Goal: Task Accomplishment & Management: Use online tool/utility

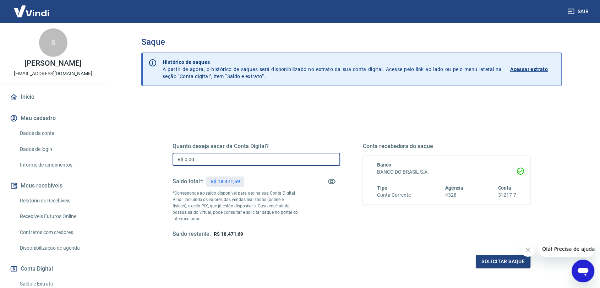
click at [244, 161] on input "R$ 0,00" at bounding box center [257, 159] width 168 height 13
type input "R$ 18.471,00"
drag, startPoint x: 531, startPoint y: 249, endPoint x: 1013, endPoint y: 515, distance: 550.4
click at [530, 249] on icon "Fechar mensagem da empresa" at bounding box center [528, 250] width 6 height 6
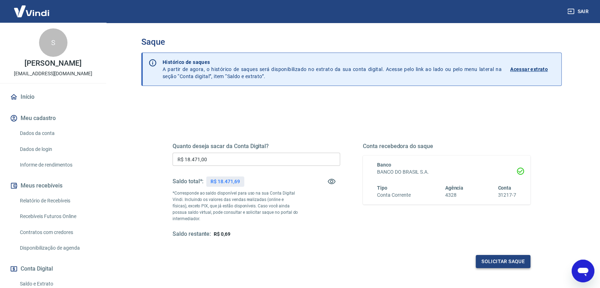
click at [489, 261] on button "Solicitar saque" at bounding box center [503, 261] width 55 height 13
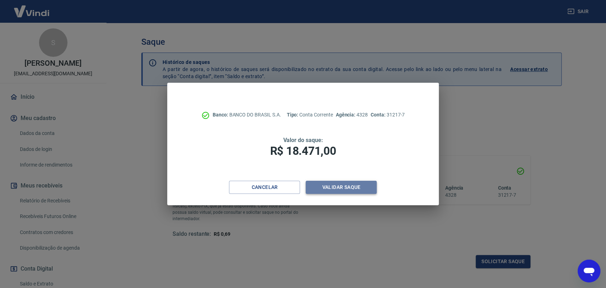
click at [366, 186] on button "Validar saque" at bounding box center [341, 187] width 71 height 13
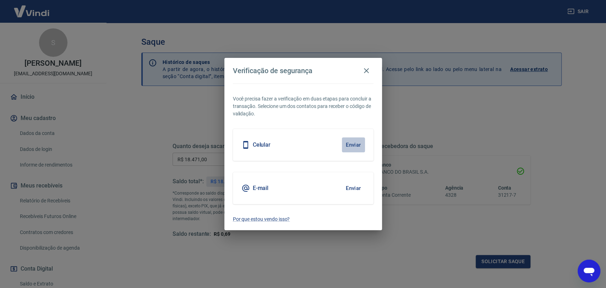
click at [357, 142] on button "Enviar" at bounding box center [353, 144] width 23 height 15
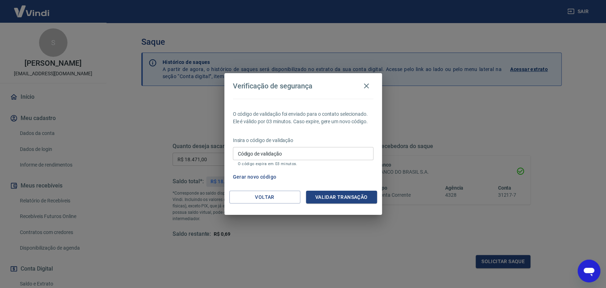
click at [304, 150] on input "Código de validação" at bounding box center [303, 153] width 141 height 13
type input "909135"
click at [358, 197] on button "Validar transação" at bounding box center [341, 197] width 71 height 13
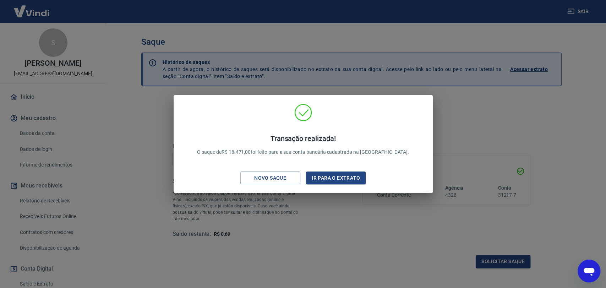
click at [364, 117] on div "Transação realizada! O saque de R$ 18.471,00 foi feito para a sua conta bancári…" at bounding box center [303, 146] width 248 height 84
click at [361, 257] on div "Transação realizada! O saque de R$ 18.471,00 foi feito para a sua conta bancári…" at bounding box center [303, 144] width 606 height 288
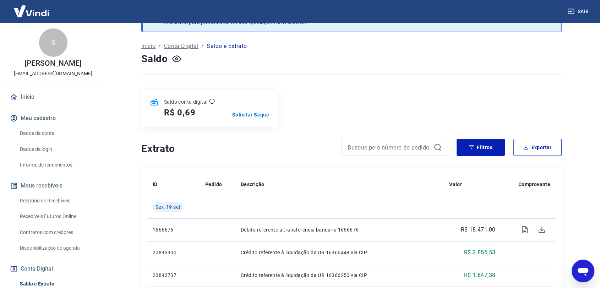
scroll to position [39, 0]
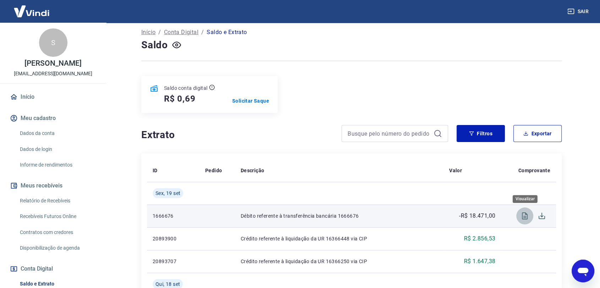
click at [523, 217] on icon "Visualizar" at bounding box center [525, 216] width 9 height 9
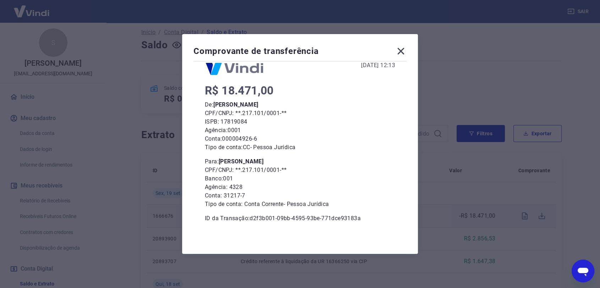
scroll to position [158, 0]
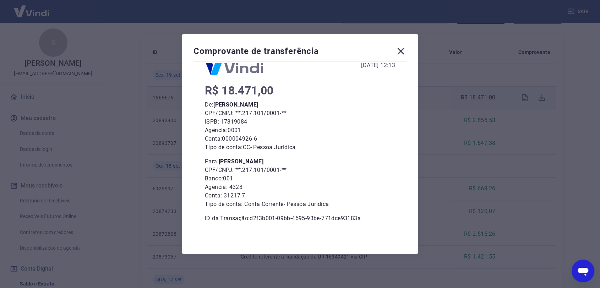
click at [404, 53] on icon at bounding box center [400, 50] width 11 height 11
